Goal: Task Accomplishment & Management: Manage account settings

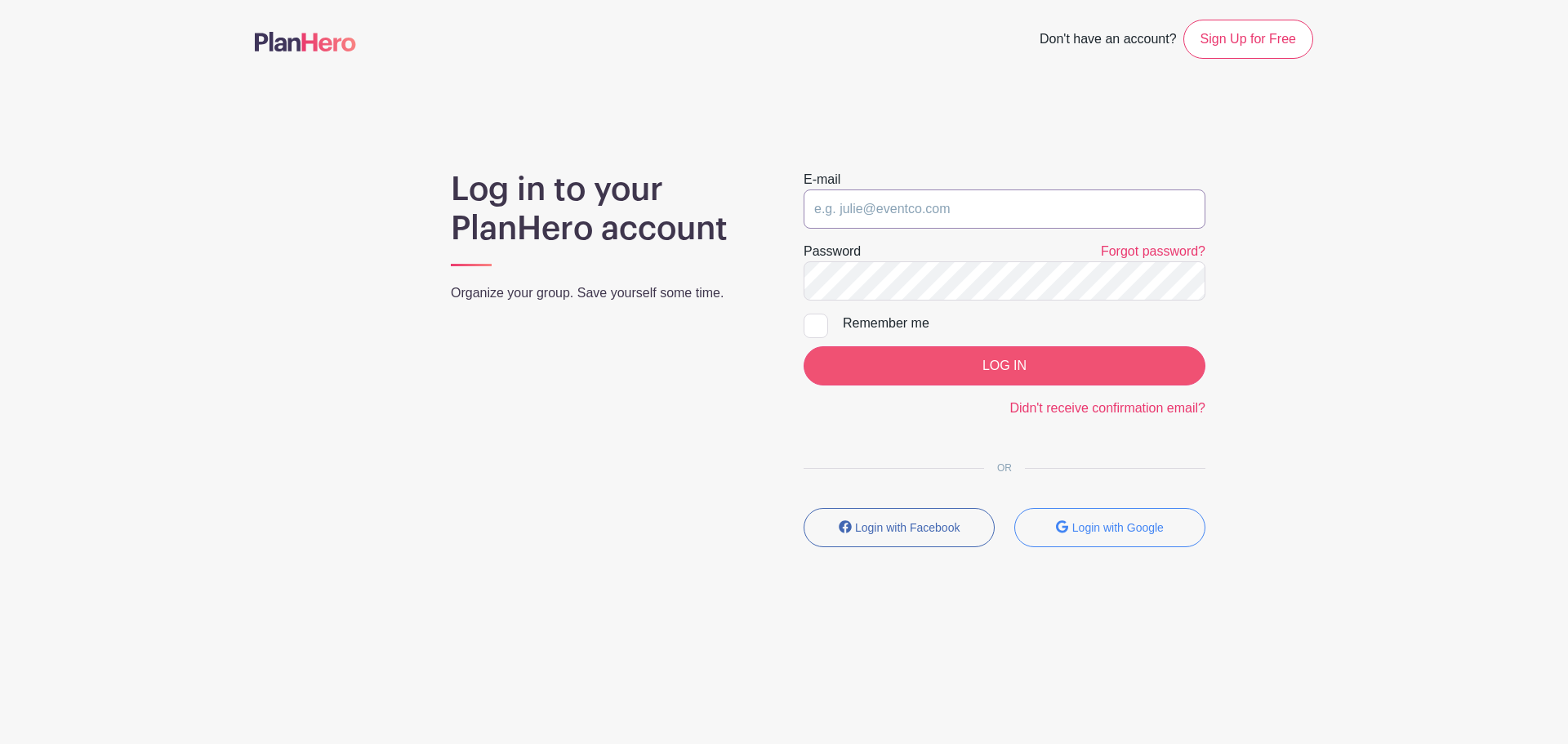
type input "[EMAIL_ADDRESS][DOMAIN_NAME]"
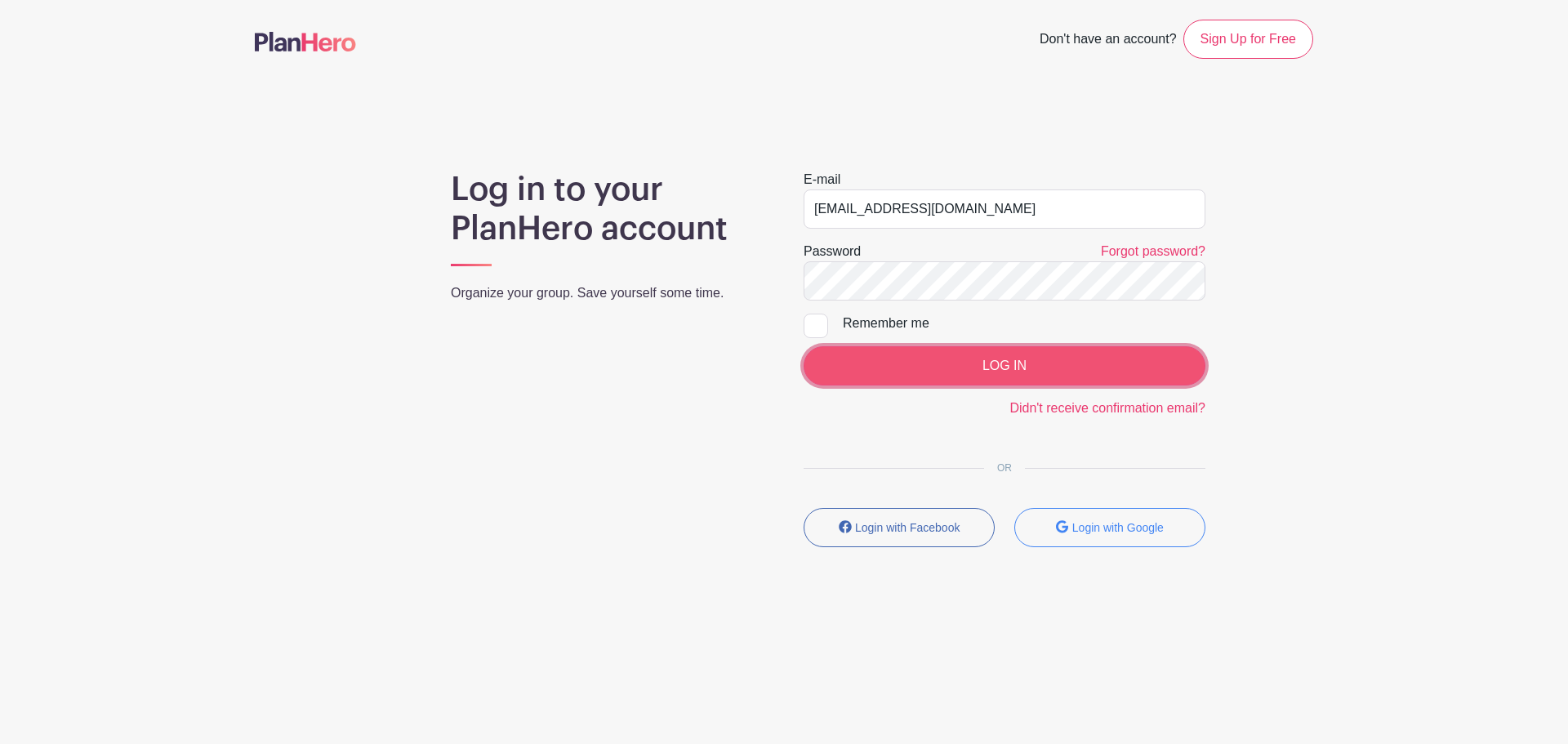
click at [1005, 380] on input "LOG IN" at bounding box center [1005, 366] width 402 height 39
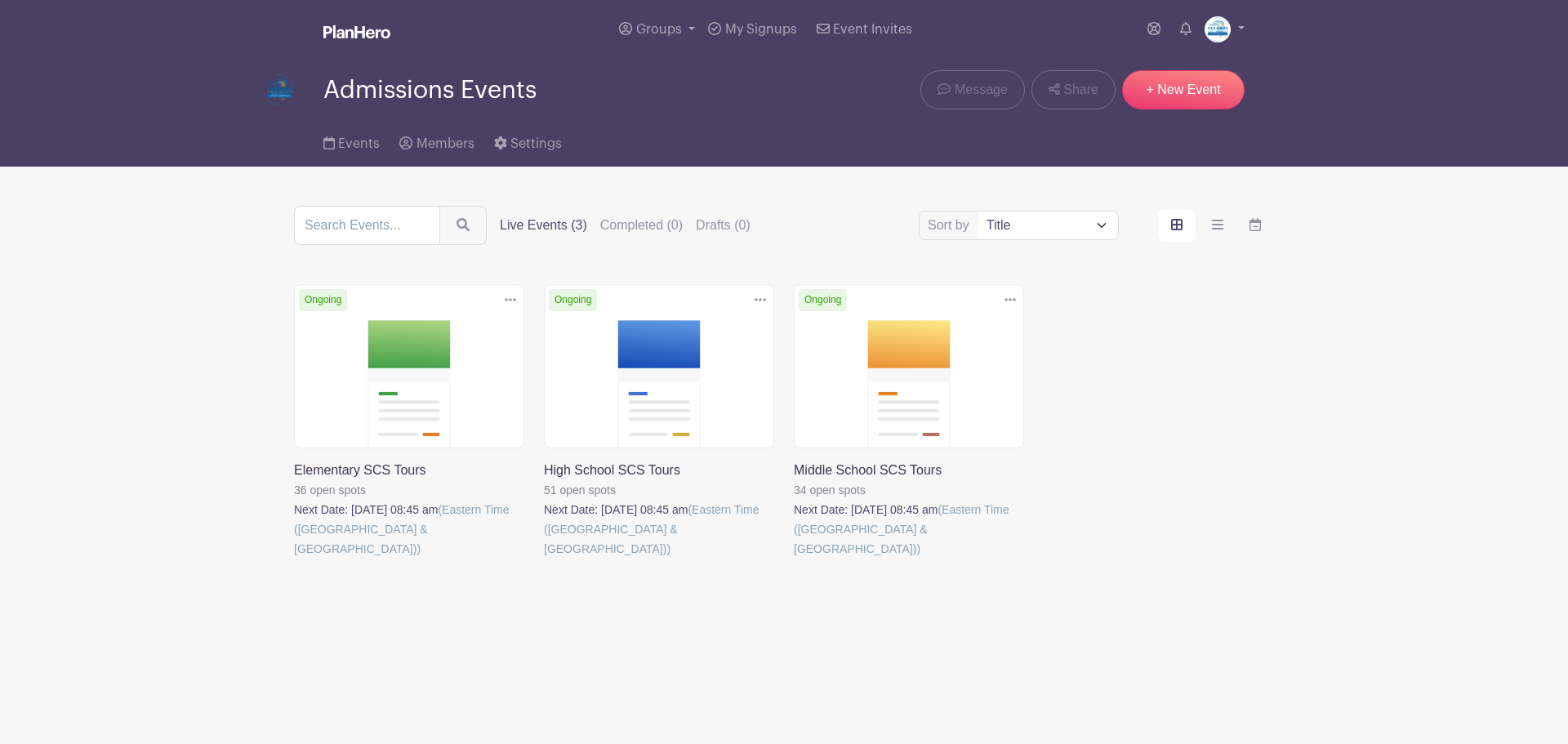
click at [294, 559] on link at bounding box center [294, 559] width 0 height 0
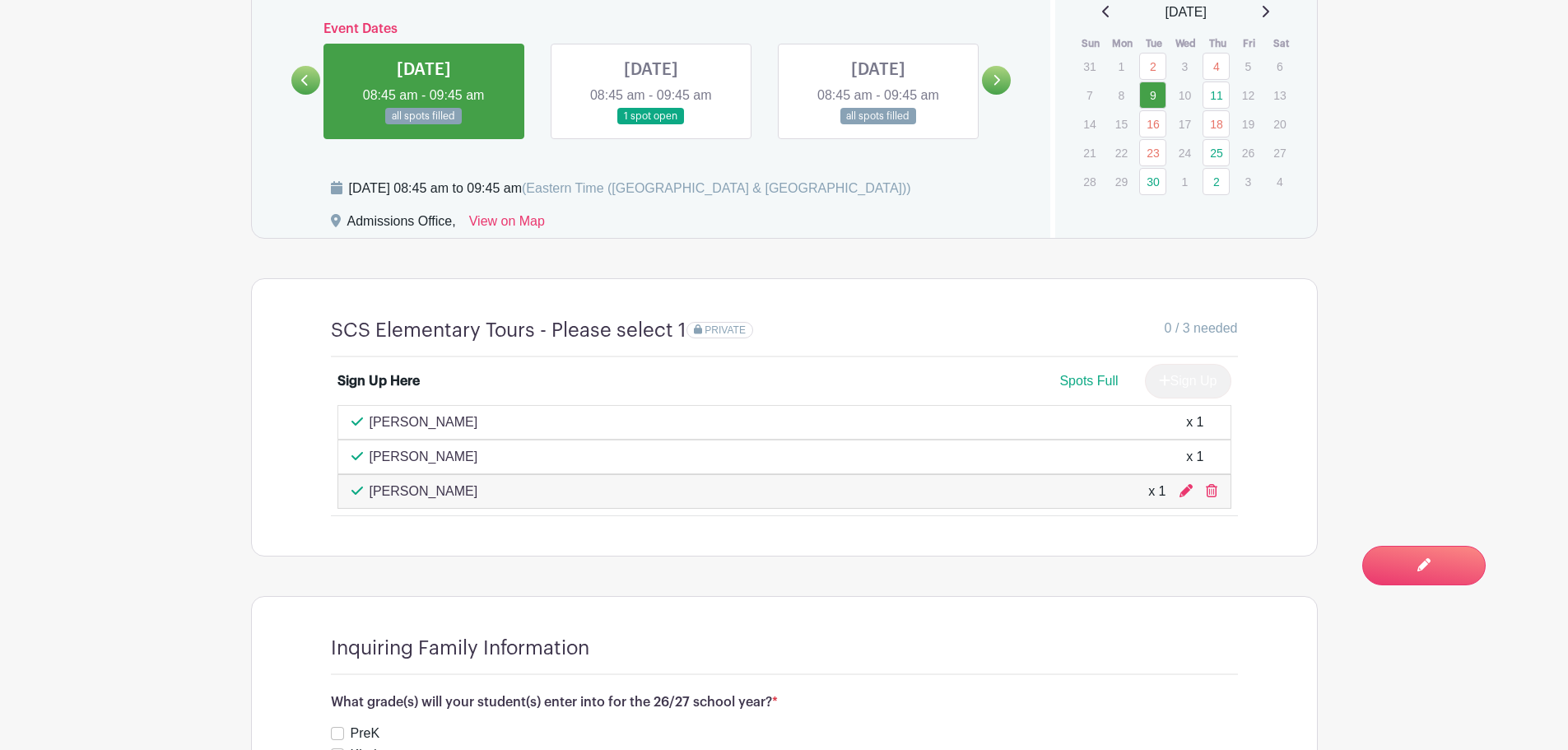
scroll to position [1070, 0]
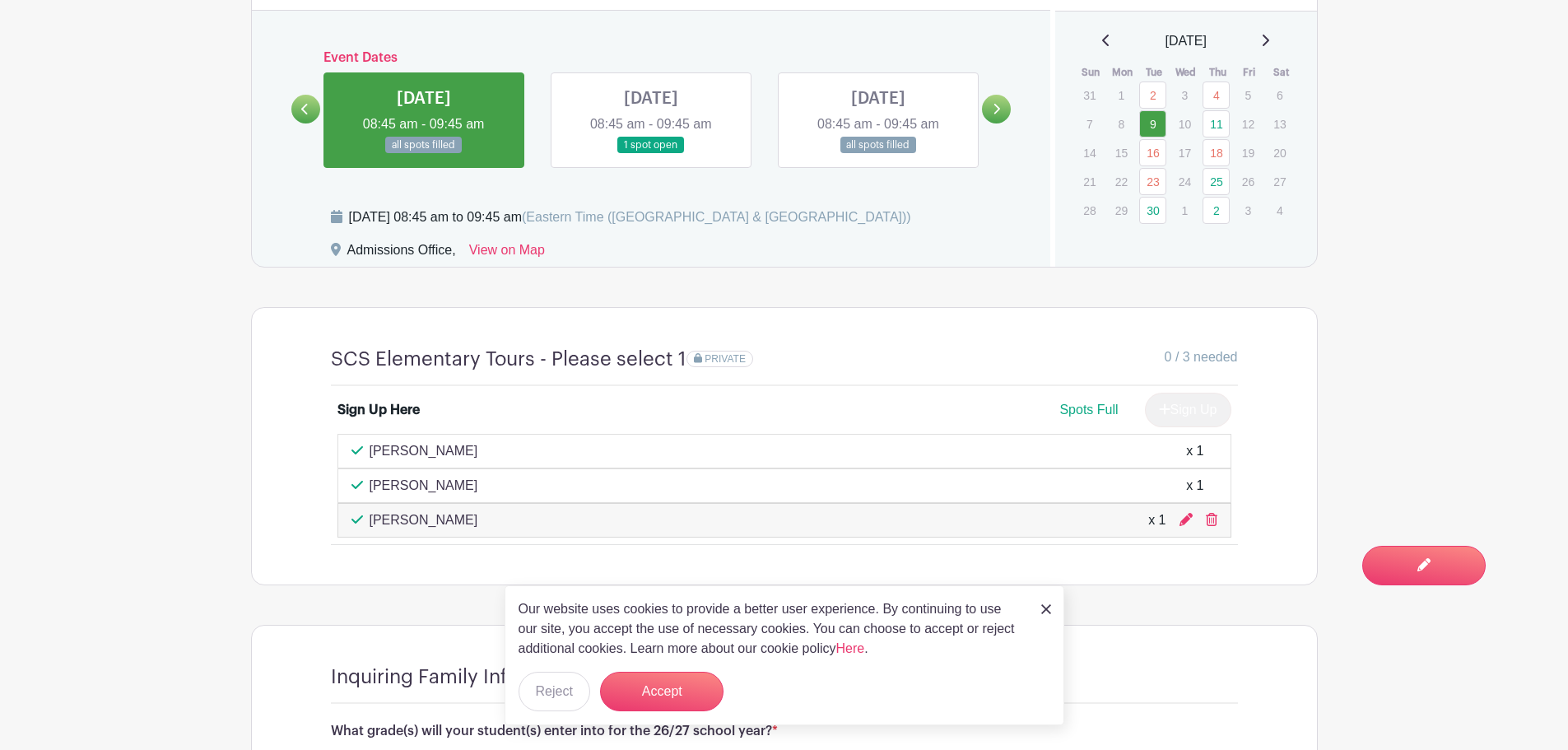
click at [998, 104] on icon at bounding box center [996, 108] width 8 height 12
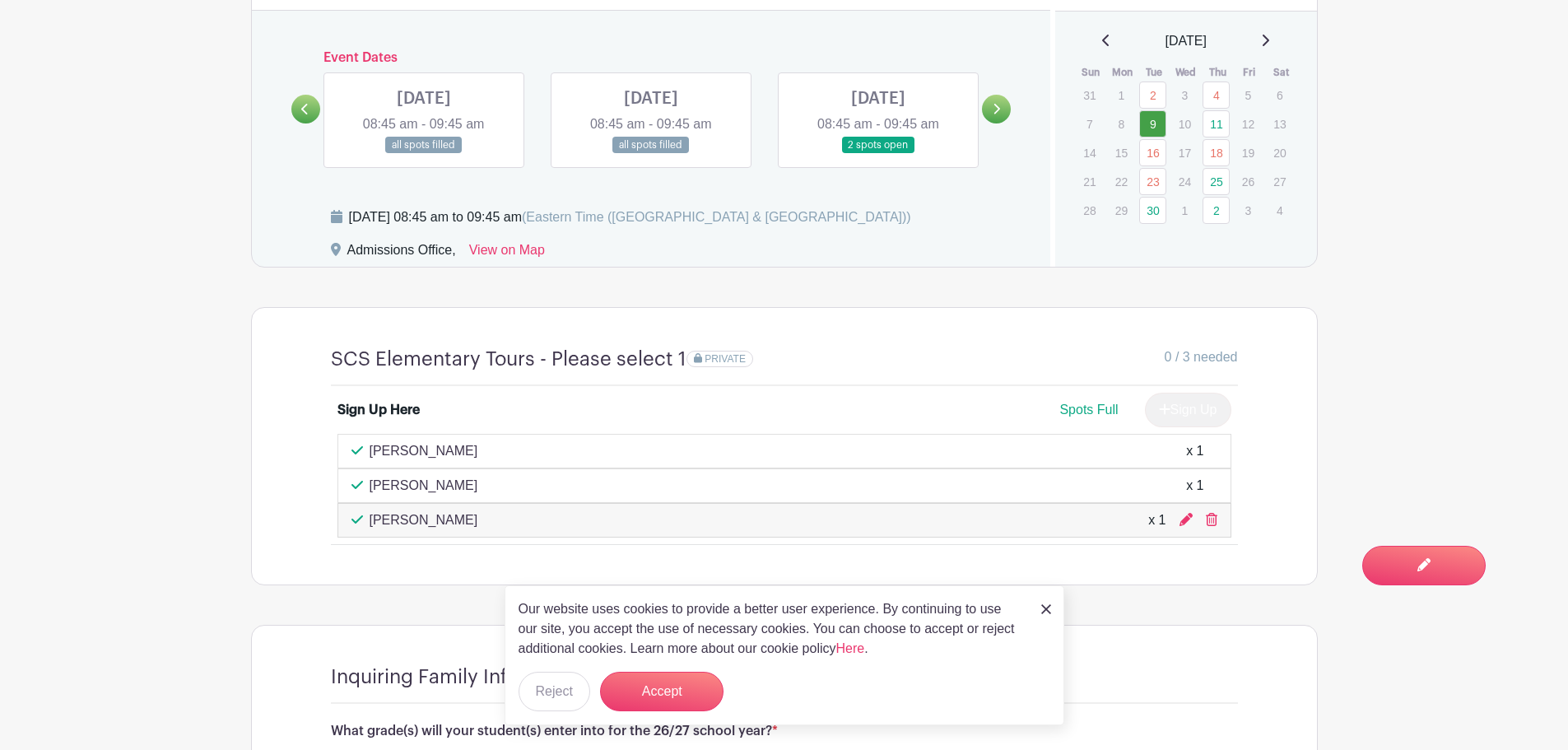
click at [998, 104] on icon at bounding box center [996, 108] width 8 height 12
click at [305, 105] on icon at bounding box center [305, 108] width 8 height 12
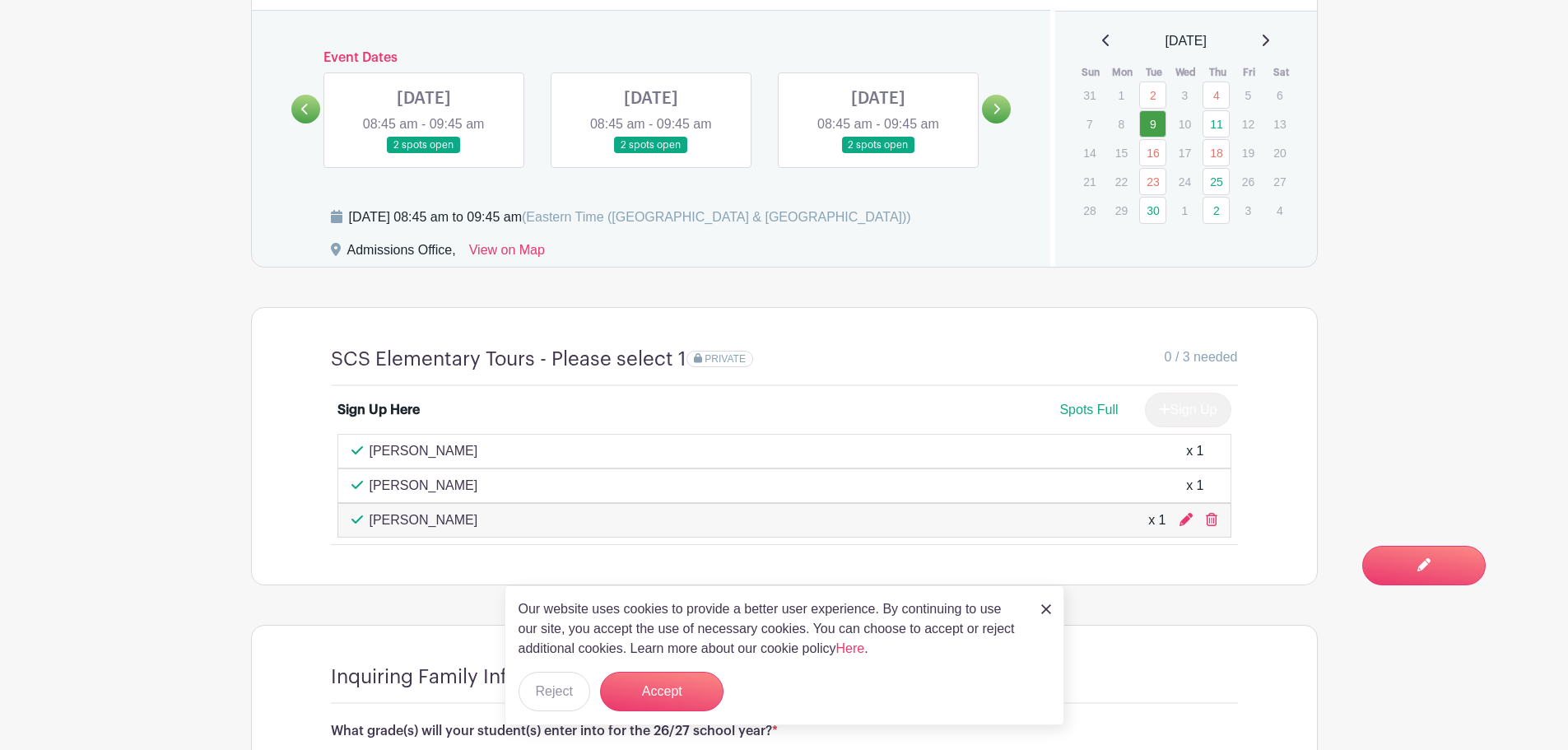
click at [879, 154] on link at bounding box center [879, 154] width 0 height 0
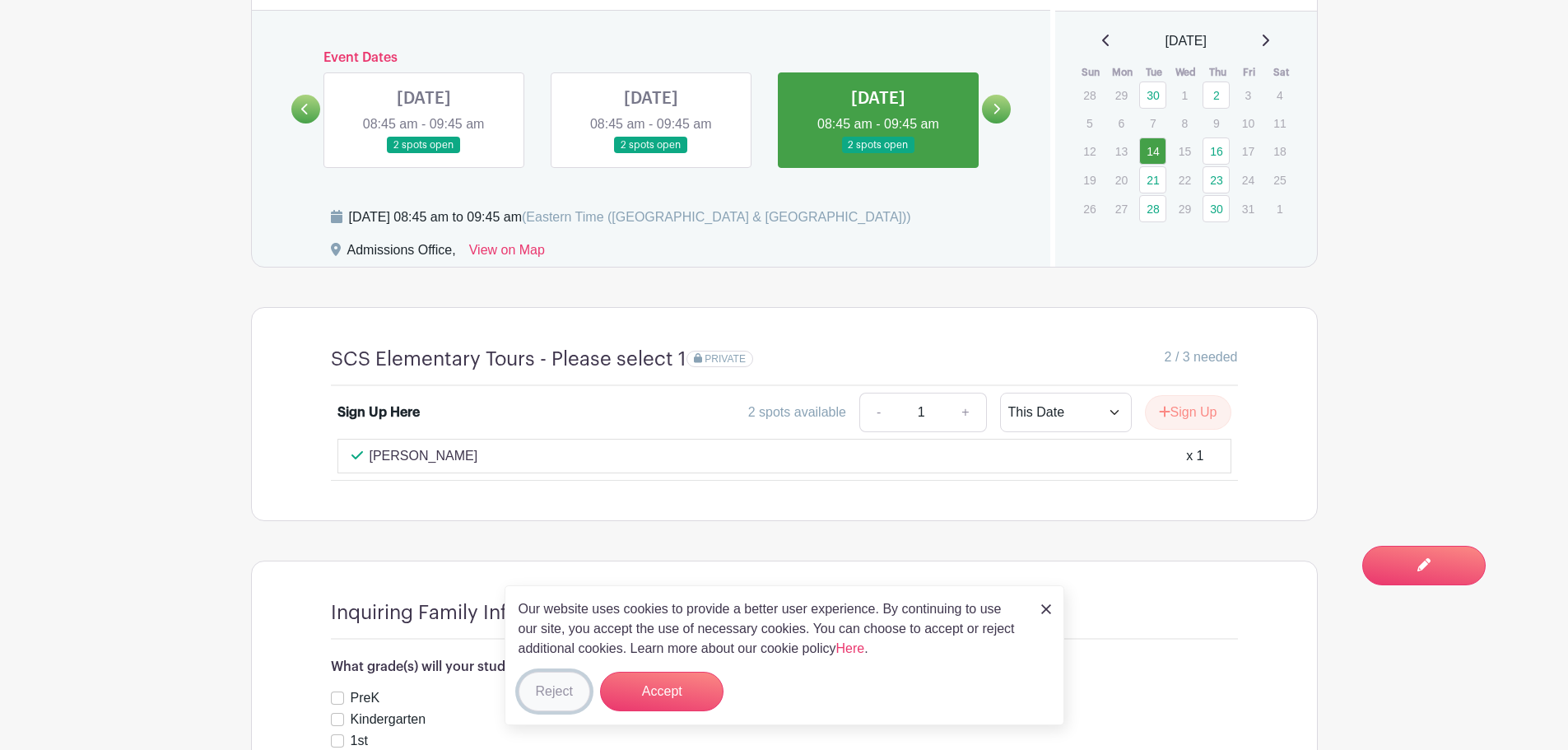
click at [557, 701] on button "Reject" at bounding box center [555, 692] width 72 height 40
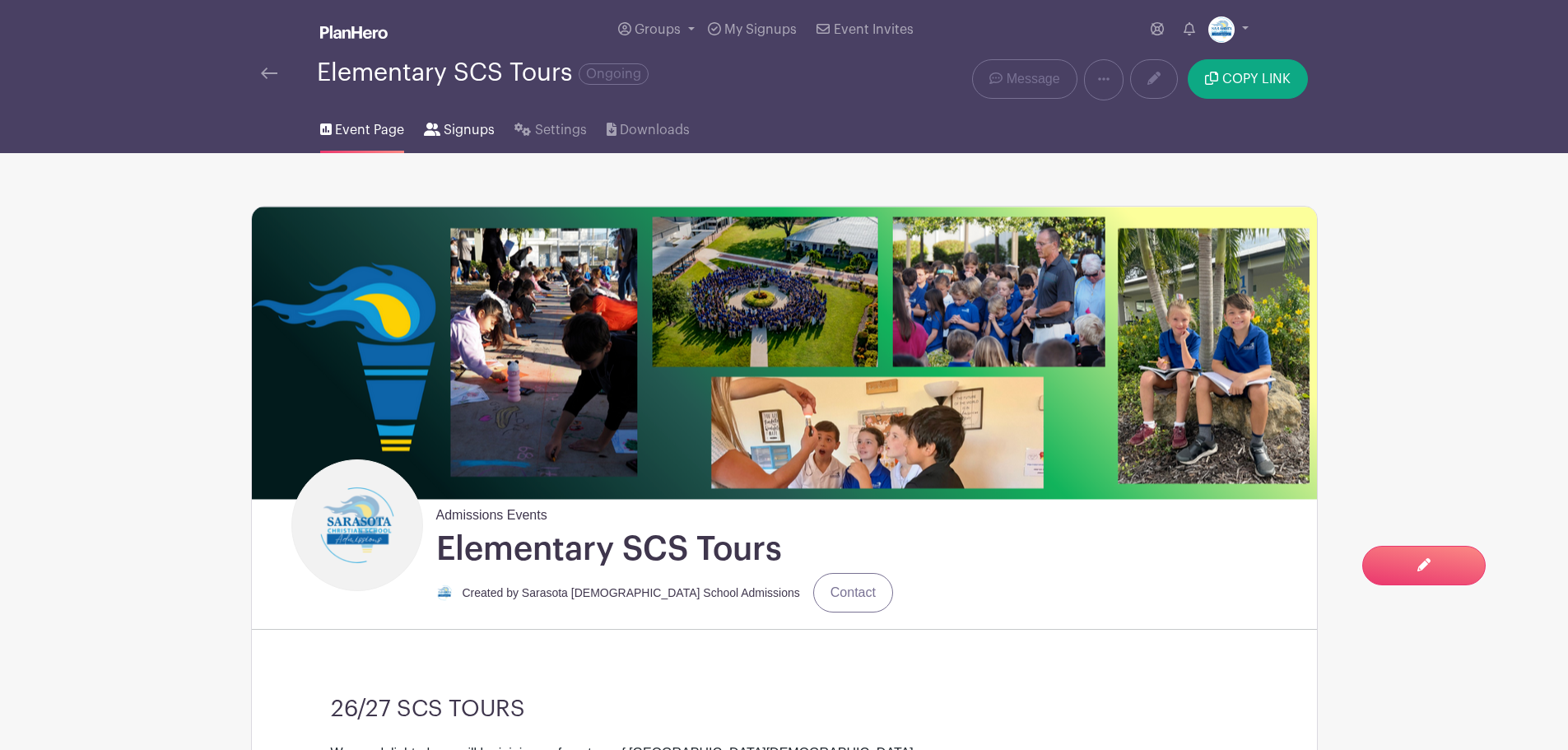
click at [473, 131] on span "Signups" at bounding box center [469, 130] width 51 height 20
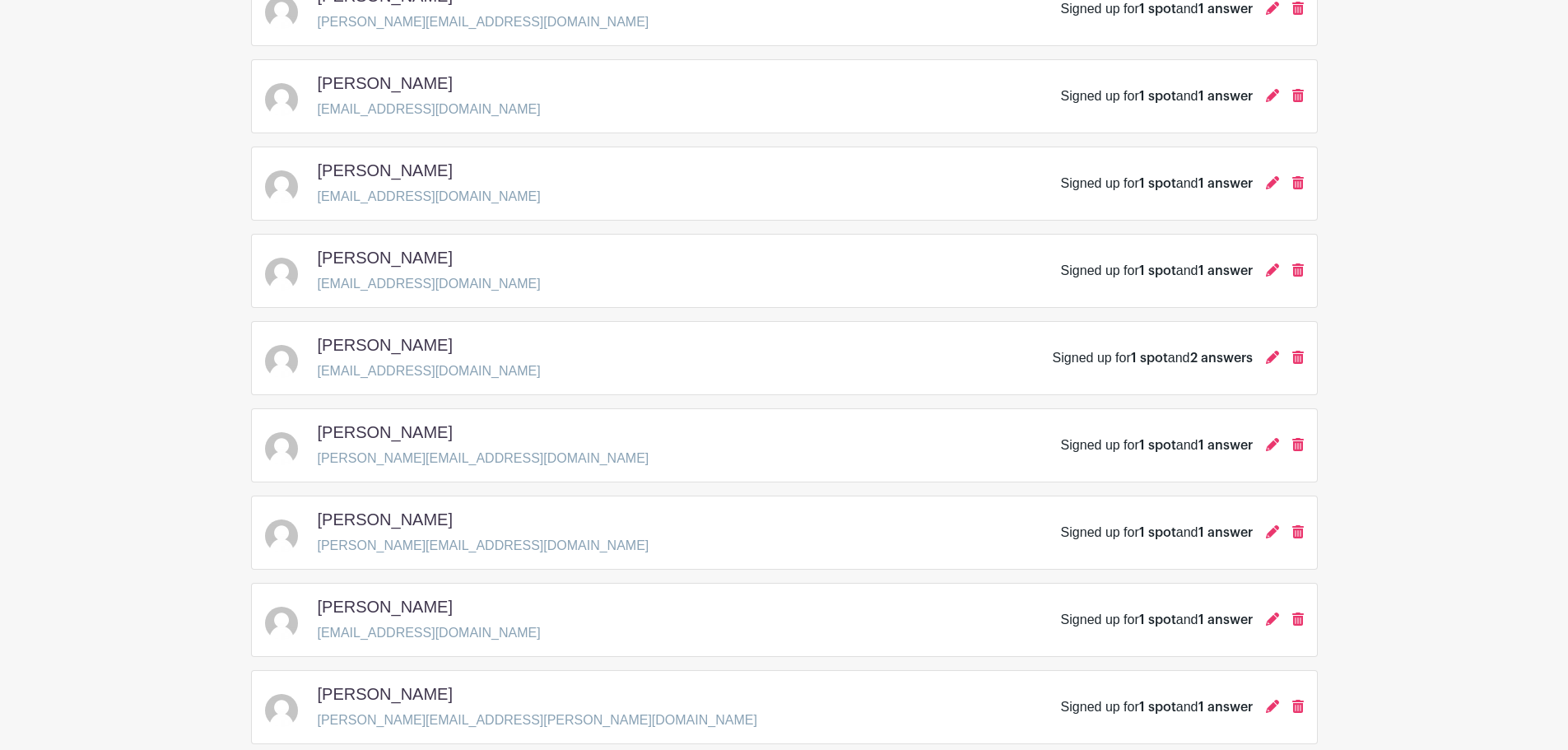
scroll to position [1647, 0]
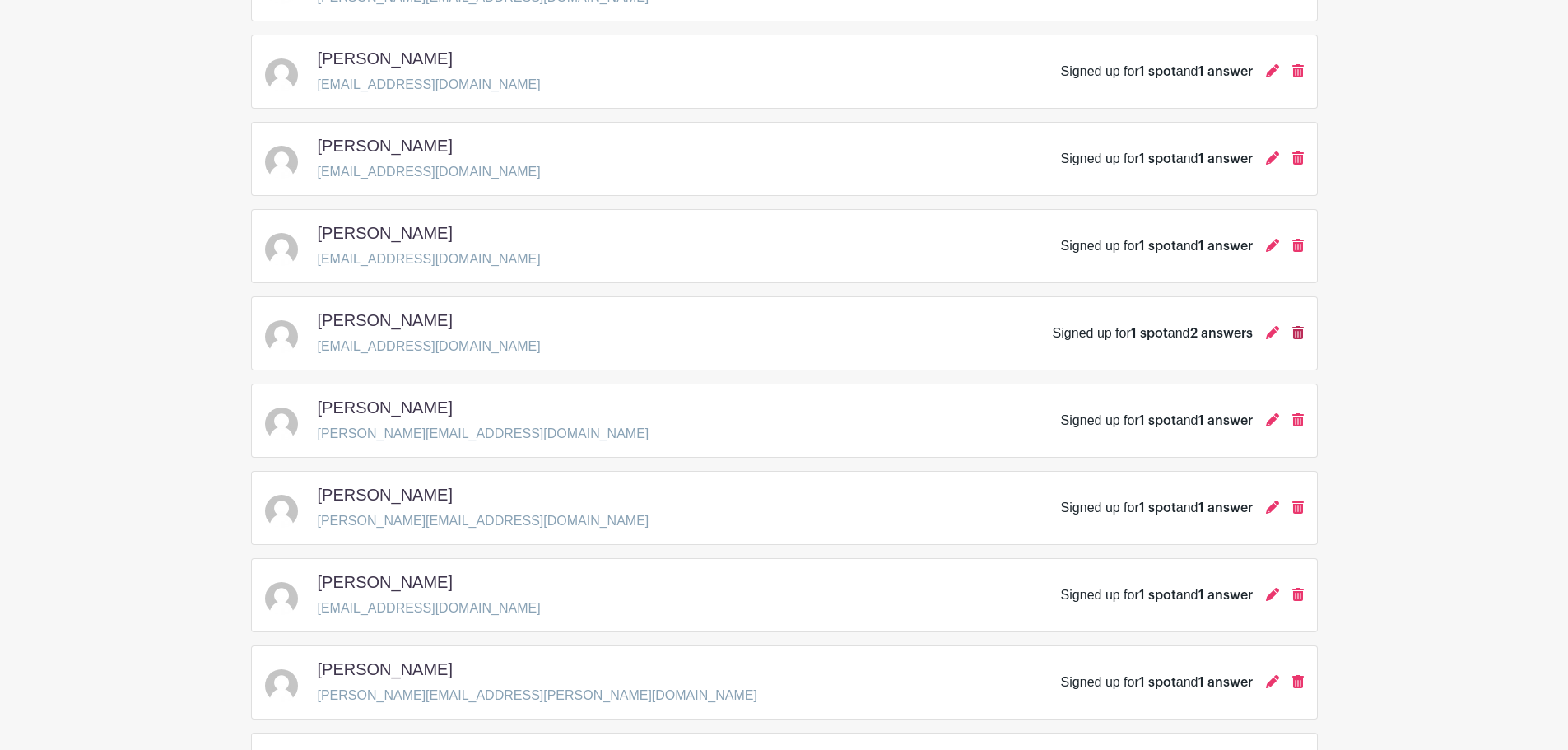
click at [1294, 330] on icon at bounding box center [1298, 333] width 11 height 13
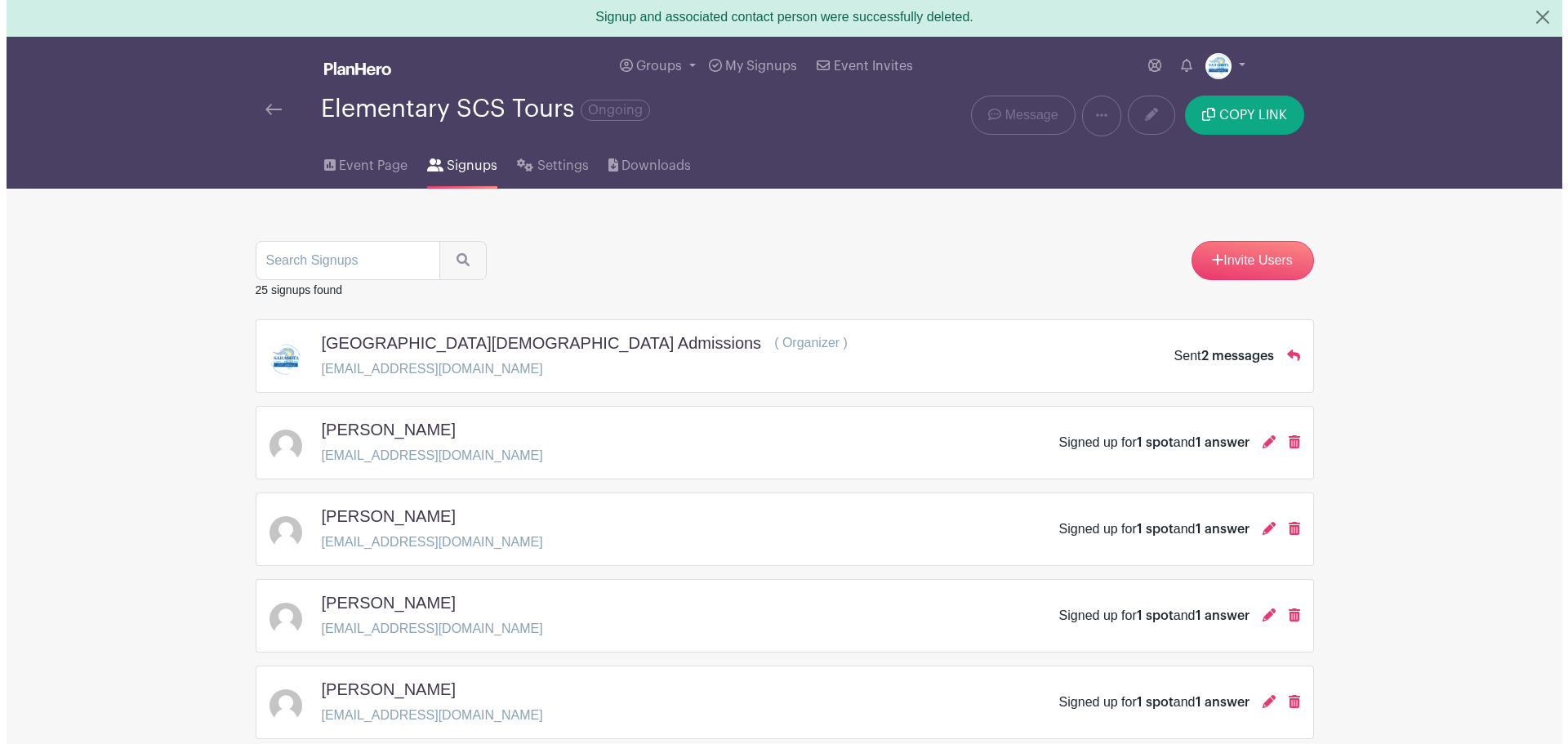
scroll to position [0, 0]
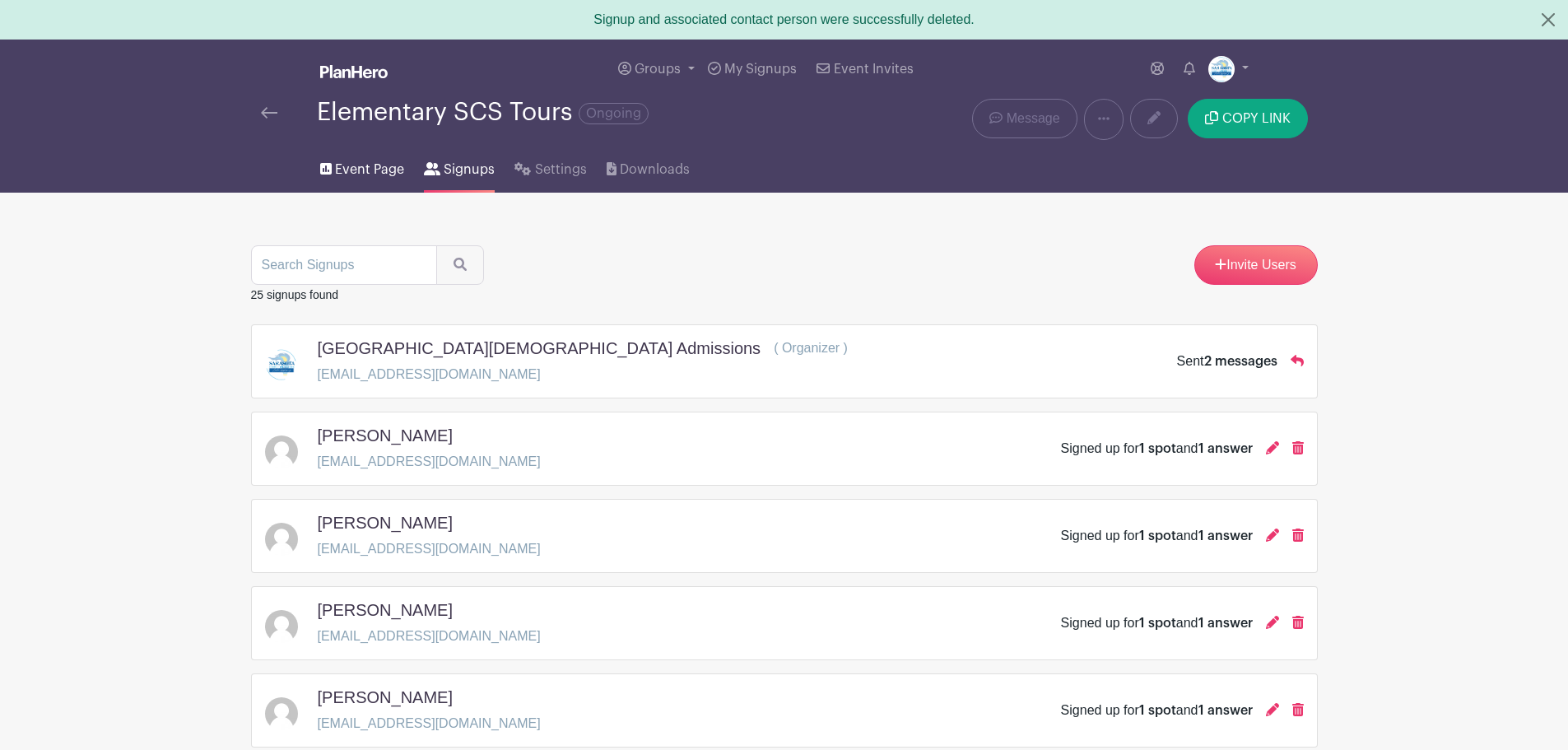
click at [351, 169] on span "Event Page" at bounding box center [369, 170] width 69 height 20
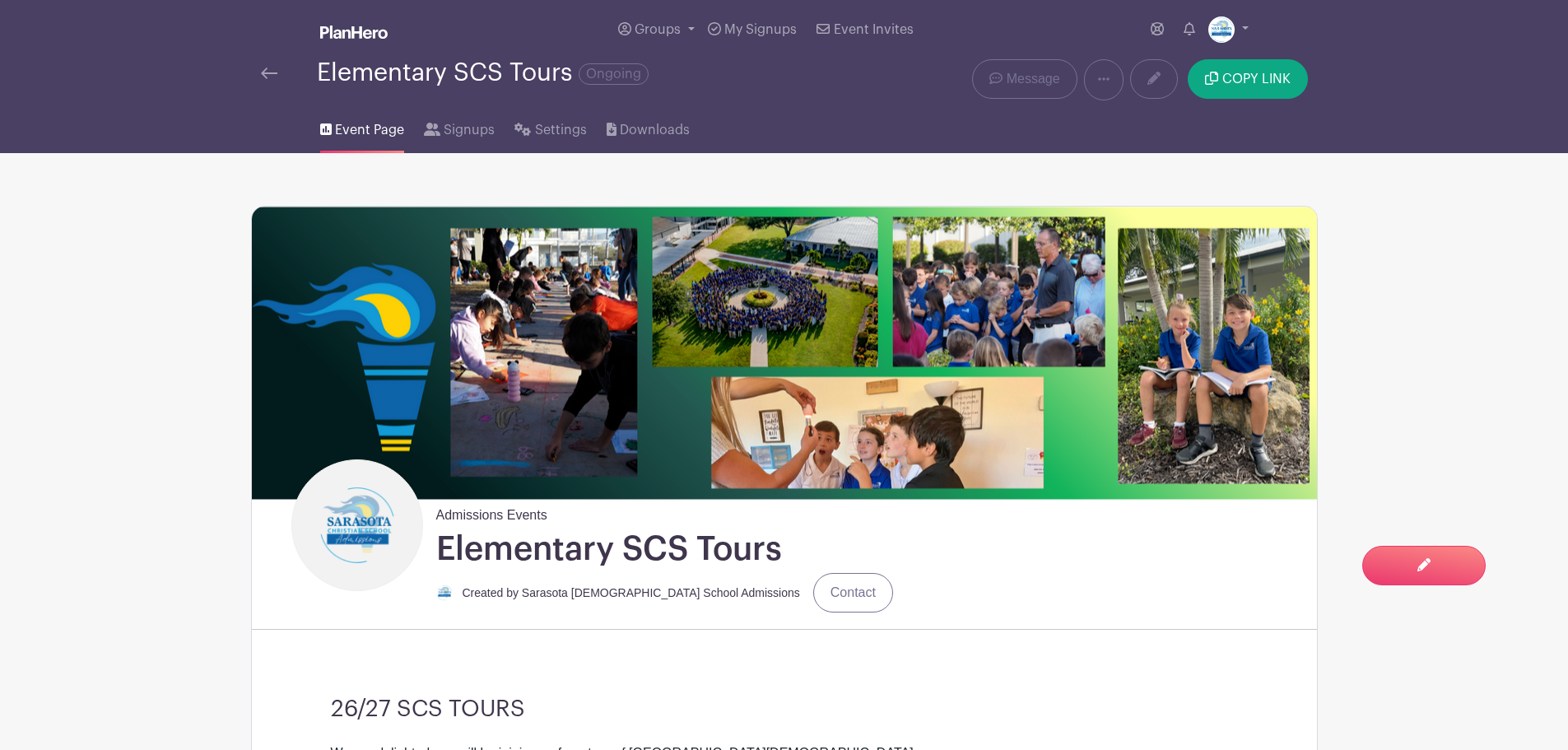
click at [276, 60] on div "Elementary SCS Tours Ongoing" at bounding box center [562, 73] width 603 height 27
click at [264, 78] on img at bounding box center [268, 73] width 16 height 11
